Goal: Task Accomplishment & Management: Manage account settings

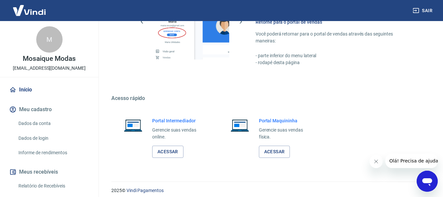
scroll to position [343, 0]
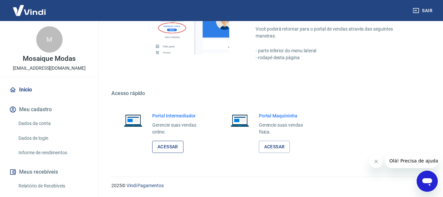
click at [169, 150] on link "Acessar" at bounding box center [167, 147] width 31 height 12
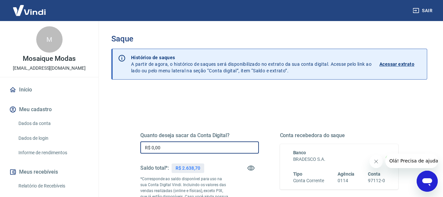
click at [179, 145] on input "R$ 0,00" at bounding box center [199, 148] width 119 height 12
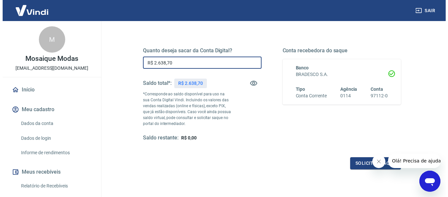
scroll to position [134, 0]
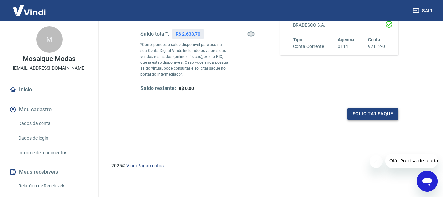
type input "R$ 2.638,70"
click at [367, 117] on button "Solicitar saque" at bounding box center [373, 114] width 51 height 12
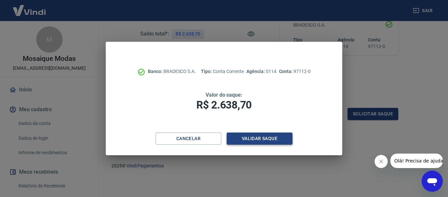
click at [270, 142] on button "Validar saque" at bounding box center [260, 139] width 66 height 12
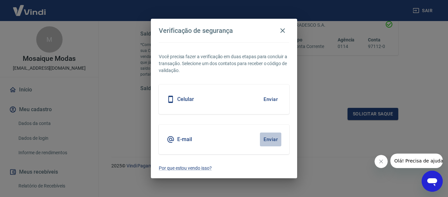
click at [274, 137] on button "Enviar" at bounding box center [270, 140] width 21 height 14
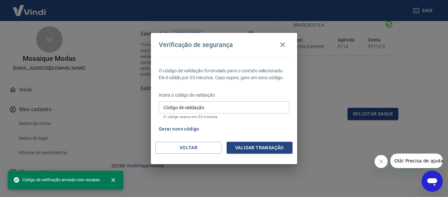
click at [229, 111] on input "Código de validação" at bounding box center [224, 107] width 130 height 12
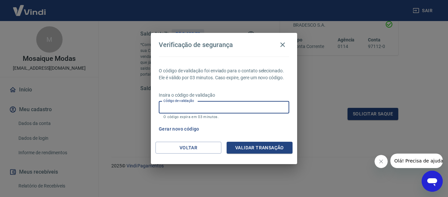
paste input "665243"
click at [256, 145] on button "Validar transação" at bounding box center [260, 148] width 66 height 12
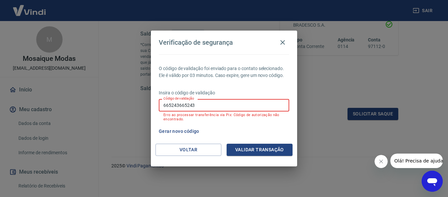
drag, startPoint x: 230, startPoint y: 106, endPoint x: 130, endPoint y: 107, distance: 99.5
click at [130, 106] on div "Verificação de segurança O código de validação foi enviado para o contato selec…" at bounding box center [224, 98] width 448 height 197
paste input "text"
type input "665243"
click at [271, 151] on button "Validar transação" at bounding box center [260, 150] width 66 height 12
